Goal: Task Accomplishment & Management: Manage account settings

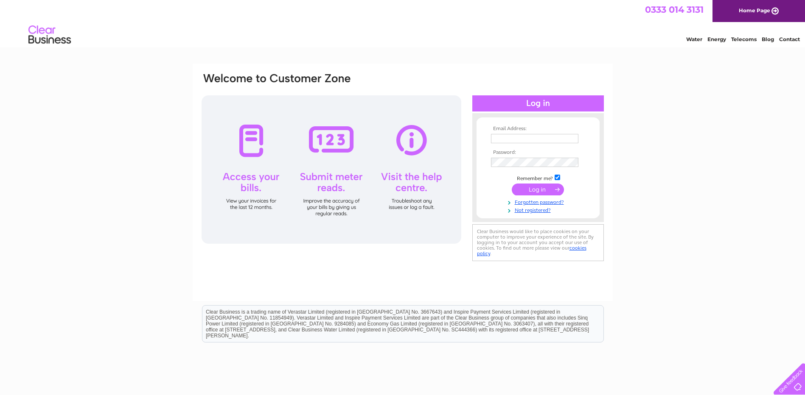
type input "accounts@ajm-scaffolding.co.uk"
click at [535, 185] on input "submit" at bounding box center [538, 190] width 52 height 12
click at [534, 191] on input "submit" at bounding box center [538, 190] width 52 height 12
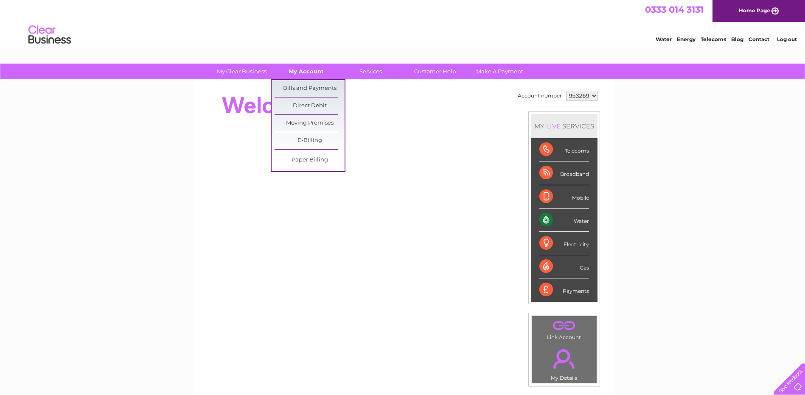
click at [318, 70] on link "My Account" at bounding box center [306, 72] width 70 height 16
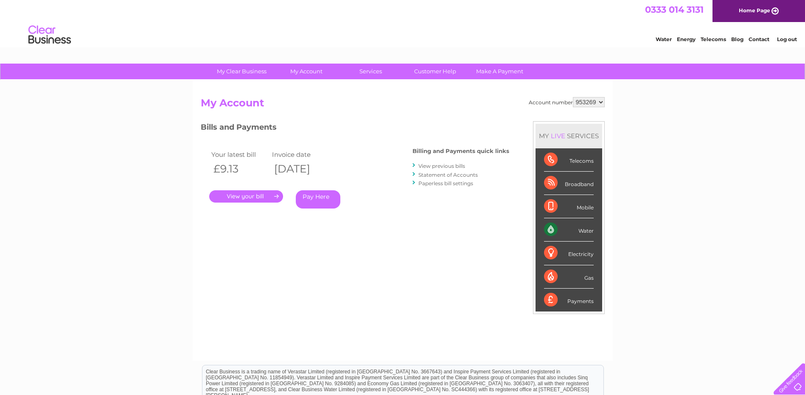
click at [259, 196] on link "." at bounding box center [246, 197] width 74 height 12
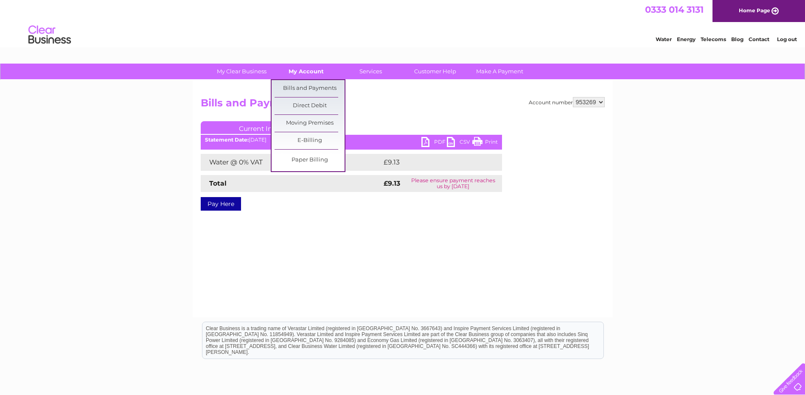
click at [305, 72] on link "My Account" at bounding box center [306, 72] width 70 height 16
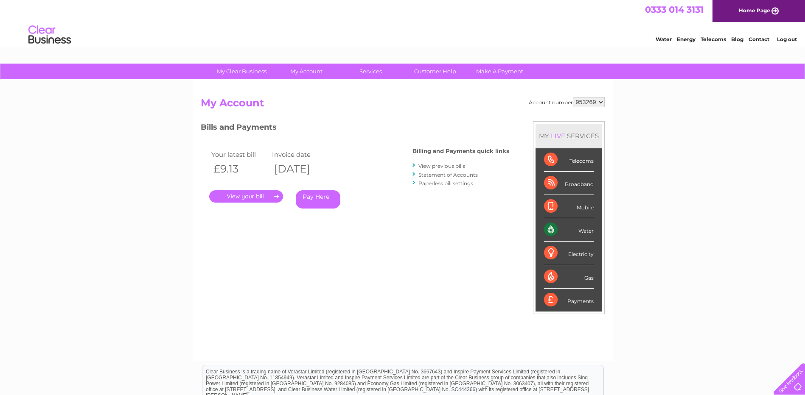
click at [465, 176] on link "Statement of Accounts" at bounding box center [447, 175] width 59 height 6
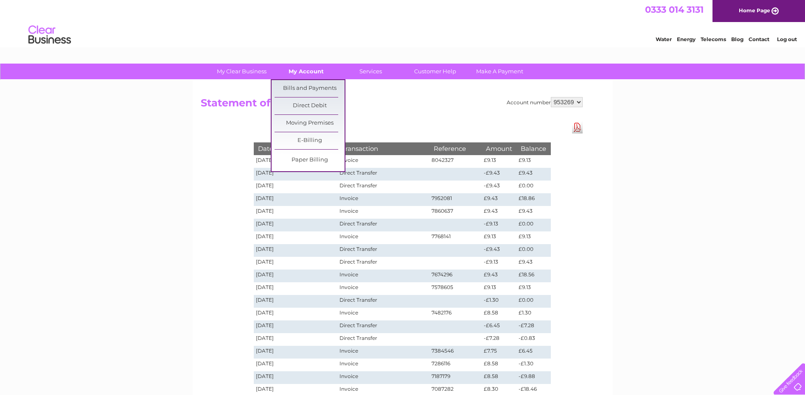
click at [311, 70] on link "My Account" at bounding box center [306, 72] width 70 height 16
click at [316, 87] on link "Bills and Payments" at bounding box center [310, 88] width 70 height 17
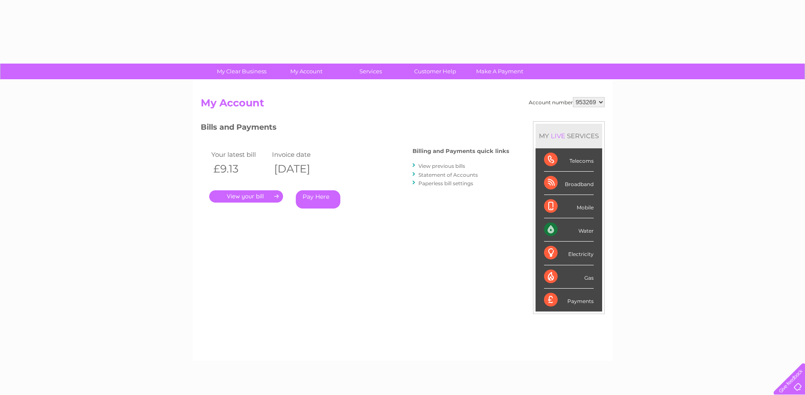
click at [438, 165] on link "View previous bills" at bounding box center [441, 166] width 47 height 6
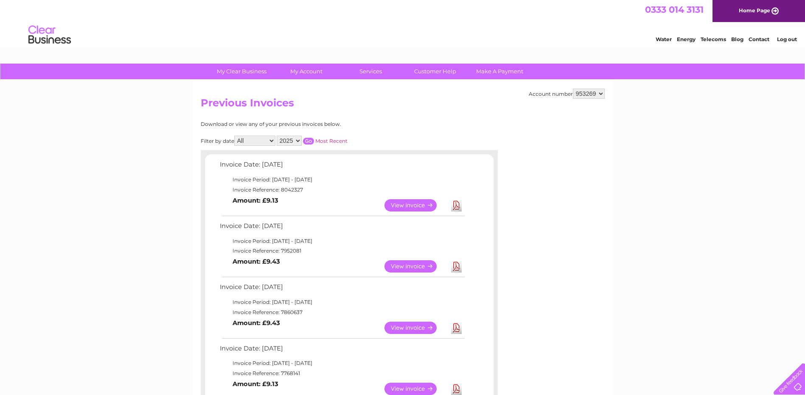
click at [418, 205] on link "View" at bounding box center [415, 205] width 62 height 12
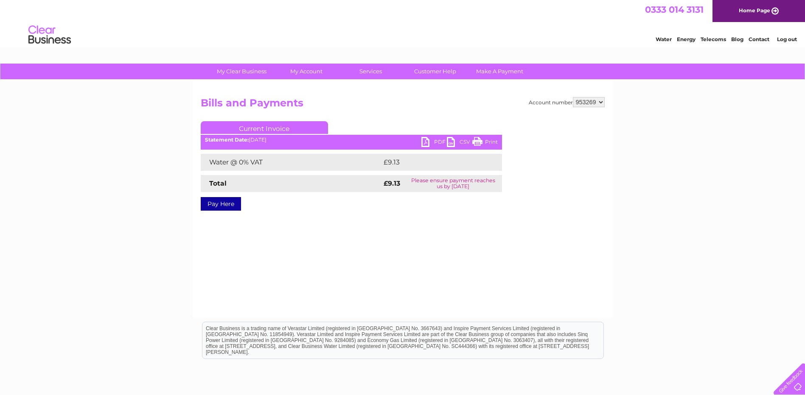
drag, startPoint x: 487, startPoint y: 142, endPoint x: 62, endPoint y: 31, distance: 439.6
click at [487, 142] on link "Print" at bounding box center [484, 143] width 25 height 12
click at [428, 144] on link "PDF" at bounding box center [433, 143] width 25 height 12
click at [423, 140] on link "PDF" at bounding box center [433, 143] width 25 height 12
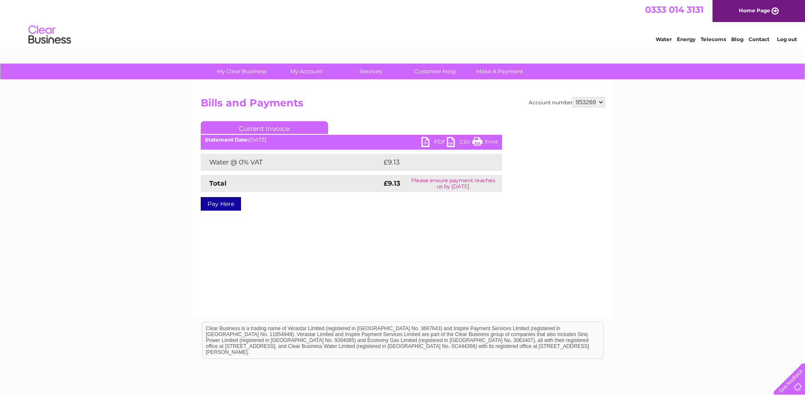
click at [426, 142] on link "PDF" at bounding box center [433, 143] width 25 height 12
